Goal: Task Accomplishment & Management: Complete application form

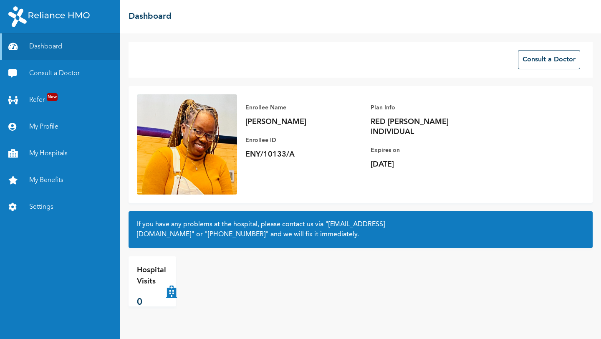
click at [300, 195] on div "Enrollee Name [PERSON_NAME] Enrollee ID ENY/10133/A Plan Info RED [PERSON_NAME]…" at bounding box center [361, 144] width 464 height 117
click at [39, 153] on link "My Hospitals" at bounding box center [60, 153] width 120 height 27
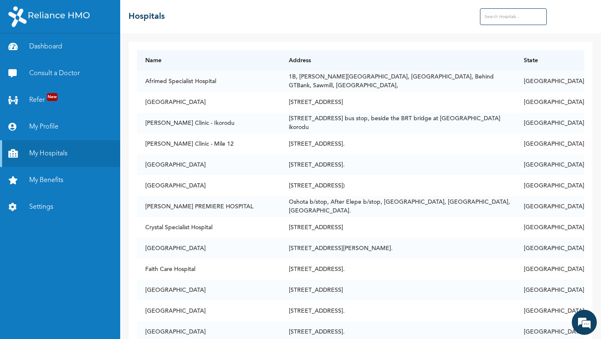
click at [442, 17] on input "text" at bounding box center [513, 16] width 67 height 17
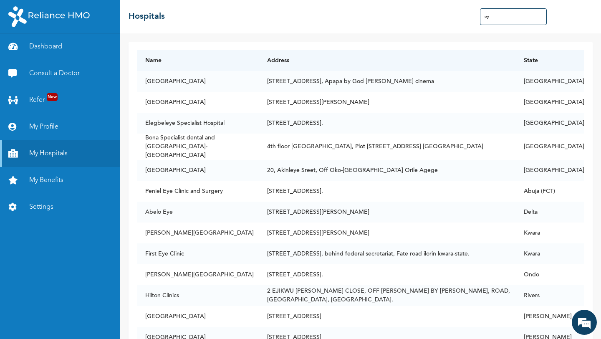
type input "e"
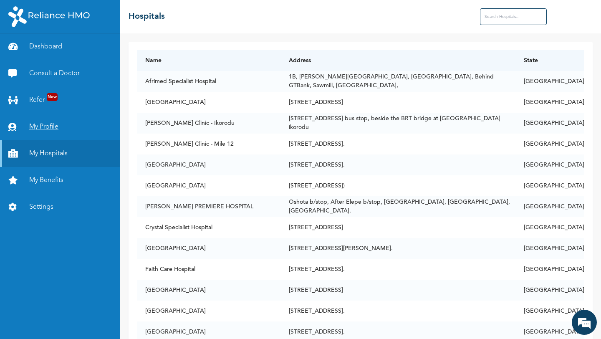
click at [49, 126] on link "My Profile" at bounding box center [60, 127] width 120 height 27
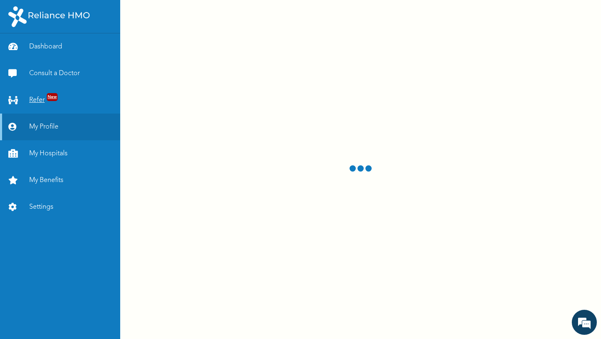
click at [45, 98] on link "Refer New" at bounding box center [60, 100] width 120 height 27
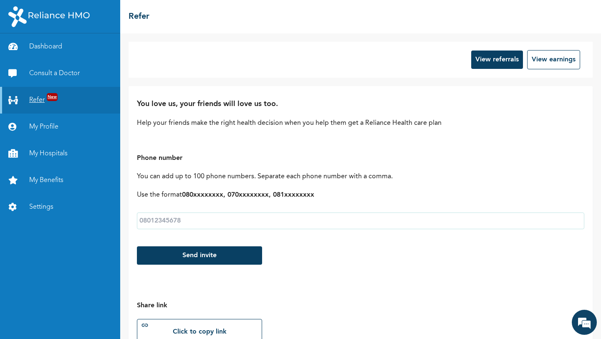
click at [55, 96] on span "New" at bounding box center [52, 97] width 11 height 8
click at [53, 95] on span "New" at bounding box center [52, 97] width 11 height 8
click at [442, 59] on button "View referrals" at bounding box center [497, 59] width 52 height 18
click at [442, 59] on button "View earnings" at bounding box center [553, 59] width 53 height 19
click at [51, 72] on link "Consult a Doctor" at bounding box center [60, 73] width 120 height 27
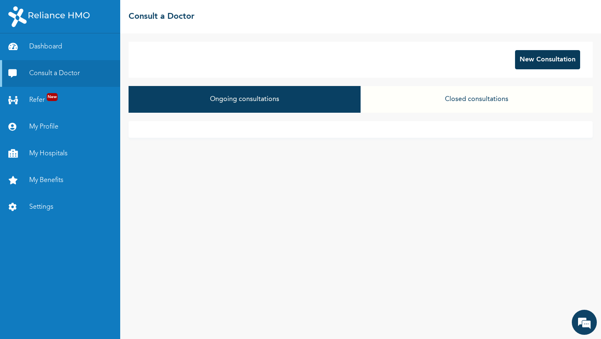
click at [442, 56] on button "New Consultation" at bounding box center [547, 59] width 65 height 19
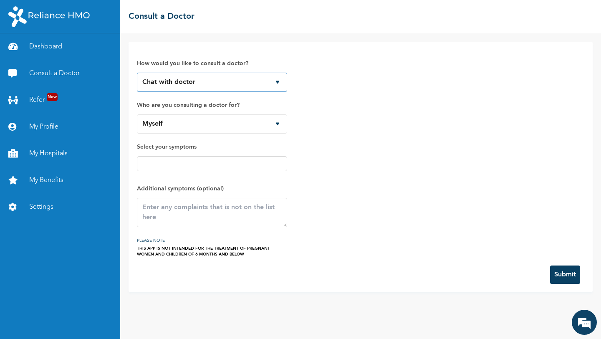
click at [276, 85] on select "Chat with doctor Phone Call" at bounding box center [212, 82] width 150 height 19
click at [278, 120] on select "Myself" at bounding box center [212, 123] width 150 height 19
click at [239, 167] on input "text" at bounding box center [211, 164] width 145 height 10
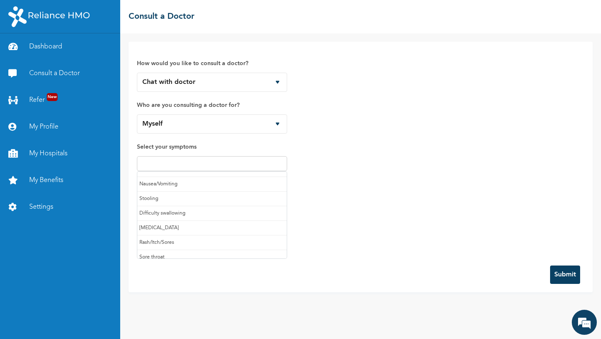
scroll to position [88, 0]
click at [222, 162] on input "text" at bounding box center [211, 164] width 145 height 10
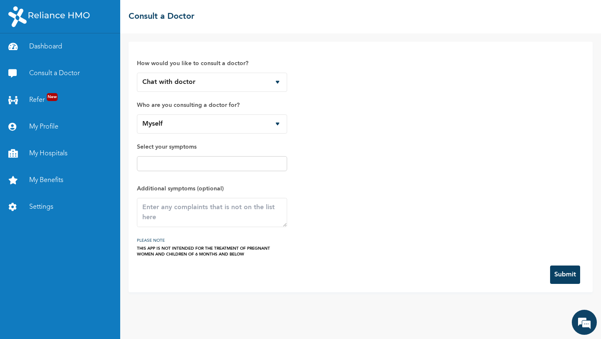
click at [382, 162] on div "How would you like to consult a doctor? Chat with doctor Phone Call Who are you…" at bounding box center [360, 153] width 447 height 207
click at [225, 166] on input "text" at bounding box center [211, 164] width 145 height 10
click at [186, 162] on input "I need to see an Optamologist" at bounding box center [211, 164] width 145 height 10
click at [218, 162] on input "I need to see an Opthamologist" at bounding box center [211, 164] width 145 height 10
type input "I need to see an Opthamologist"
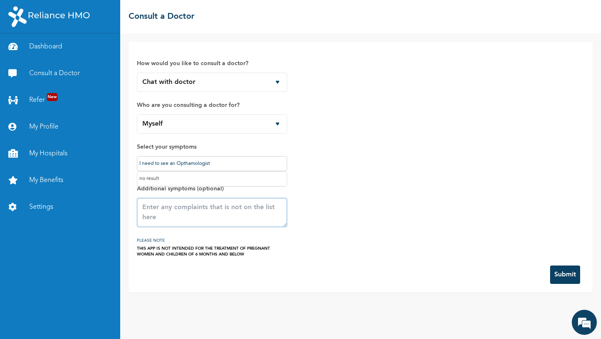
click at [228, 218] on textarea at bounding box center [212, 212] width 150 height 29
type textarea "N"
type textarea "None"
click at [442, 275] on button "Submit" at bounding box center [565, 274] width 30 height 18
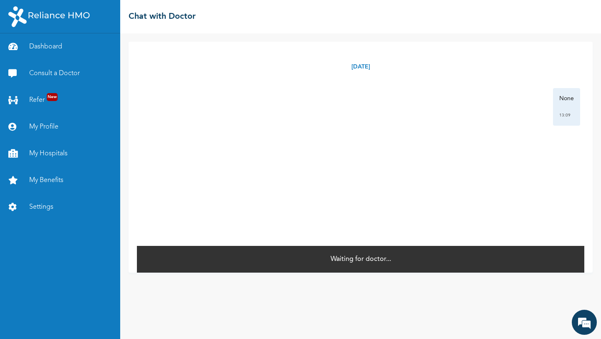
click at [442, 104] on div "None 13:09" at bounding box center [566, 107] width 27 height 38
click at [50, 203] on link "Settings" at bounding box center [60, 207] width 120 height 27
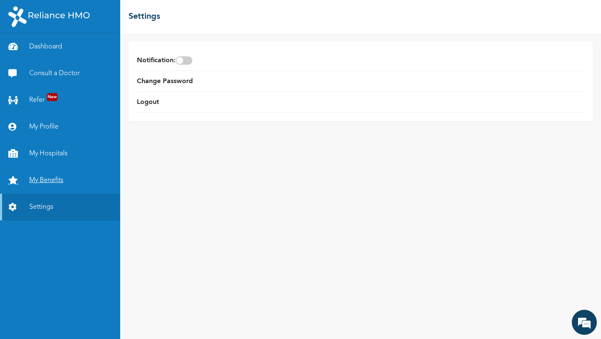
click at [57, 179] on link "My Benefits" at bounding box center [60, 180] width 120 height 27
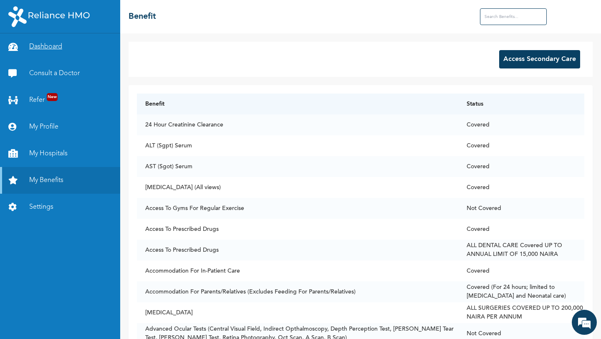
click at [50, 45] on link "Dashboard" at bounding box center [60, 46] width 120 height 27
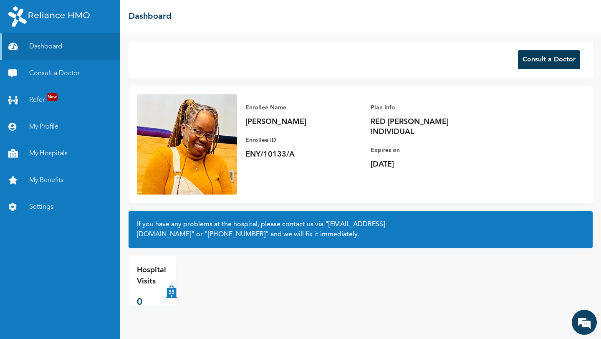
click at [442, 66] on button "Consult a Doctor" at bounding box center [549, 59] width 62 height 19
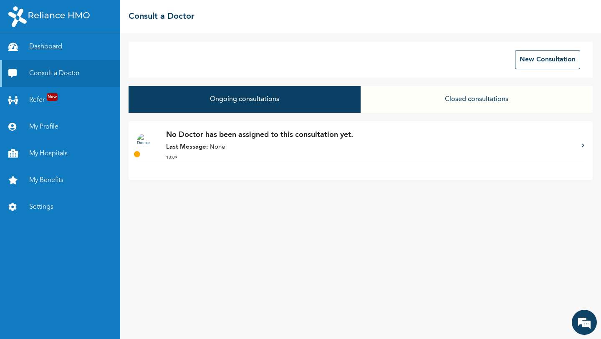
click at [63, 48] on link "Dashboard" at bounding box center [60, 46] width 120 height 27
